Goal: Transaction & Acquisition: Book appointment/travel/reservation

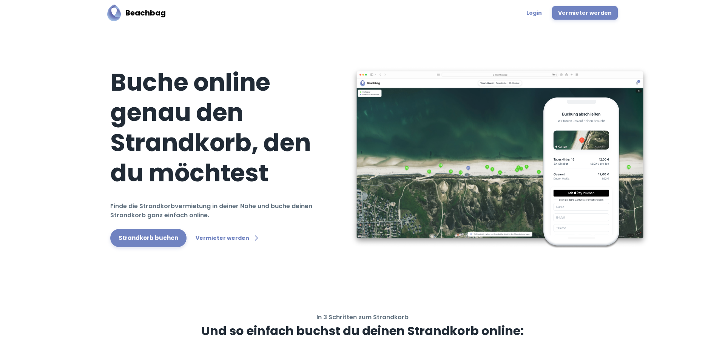
click at [399, 62] on div "Buche online genau den Strandkorb, den du möchtest Finde die Strandkorbvermietu…" at bounding box center [368, 156] width 529 height 213
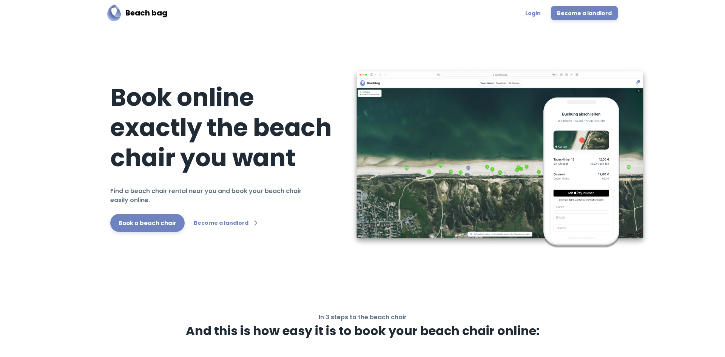
click at [220, 159] on font "Book online exactly the beach chair you want" at bounding box center [221, 127] width 222 height 94
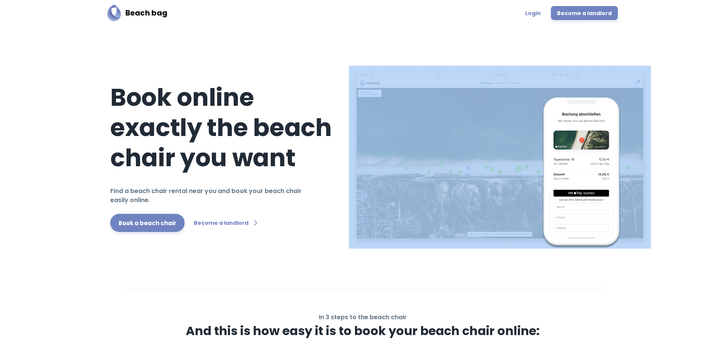
drag, startPoint x: 167, startPoint y: 207, endPoint x: 144, endPoint y: 235, distance: 35.9
click at [162, 217] on div "Book online exactly the beach chair you want Find a beach chair rental near you…" at bounding box center [223, 157] width 227 height 150
click at [144, 235] on div "Book online exactly the beach chair you want Find a beach chair rental near you…" at bounding box center [368, 156] width 529 height 213
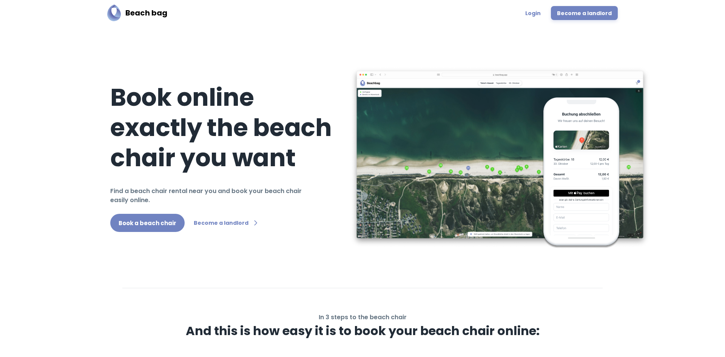
click at [152, 224] on font "Book a beach chair" at bounding box center [148, 223] width 58 height 8
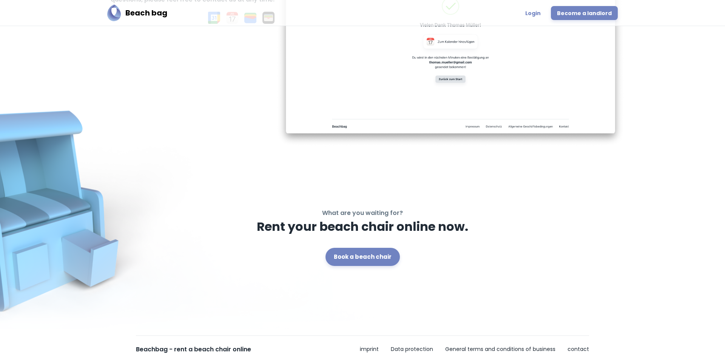
scroll to position [999, 0]
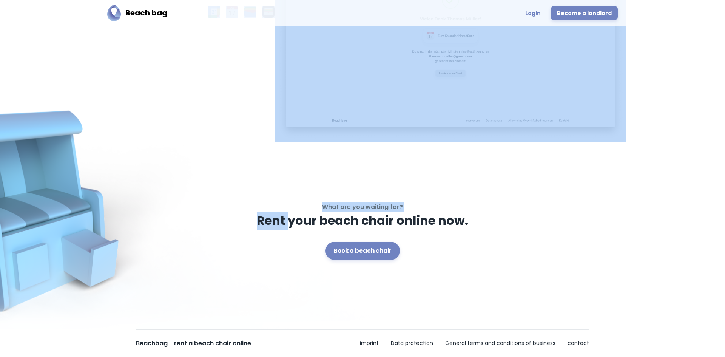
drag, startPoint x: 171, startPoint y: 193, endPoint x: 292, endPoint y: 192, distance: 121.7
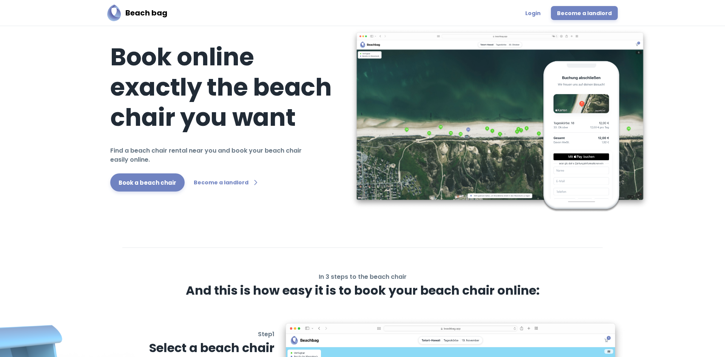
scroll to position [0, 0]
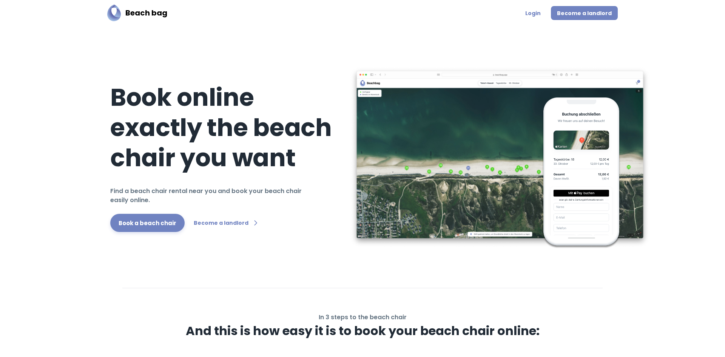
click at [571, 11] on font "Become a landlord" at bounding box center [584, 13] width 55 height 8
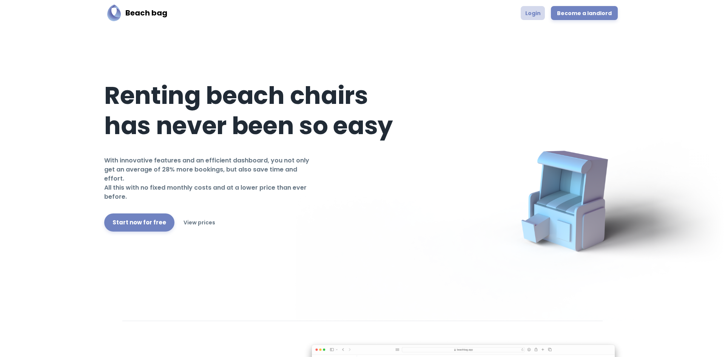
click at [540, 18] on link "Login" at bounding box center [533, 13] width 24 height 14
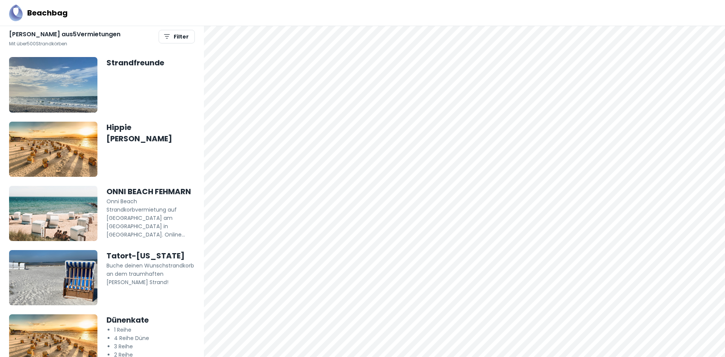
scroll to position [27, 0]
